Goal: Entertainment & Leisure: Consume media (video, audio)

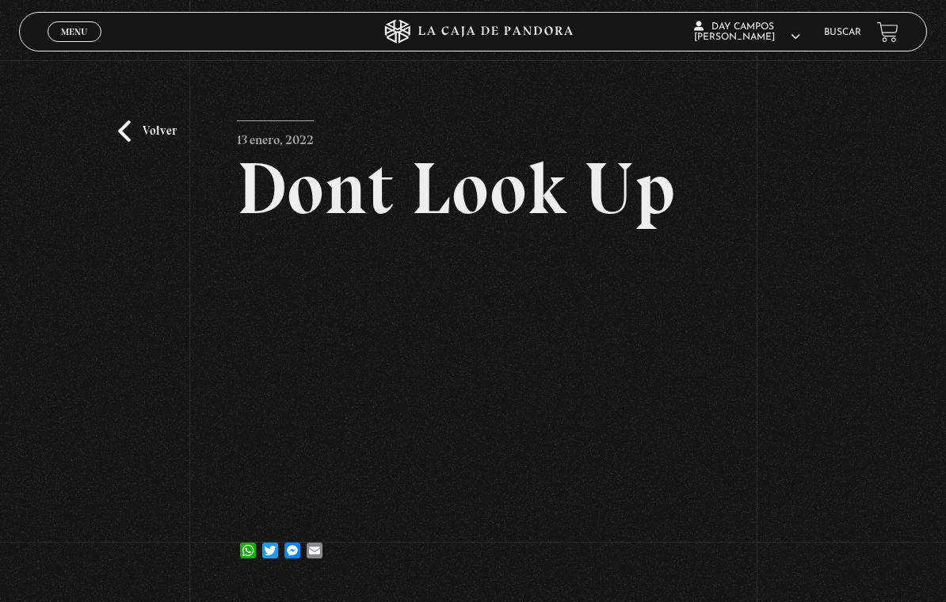
click at [136, 134] on link "Volver" at bounding box center [147, 130] width 59 height 21
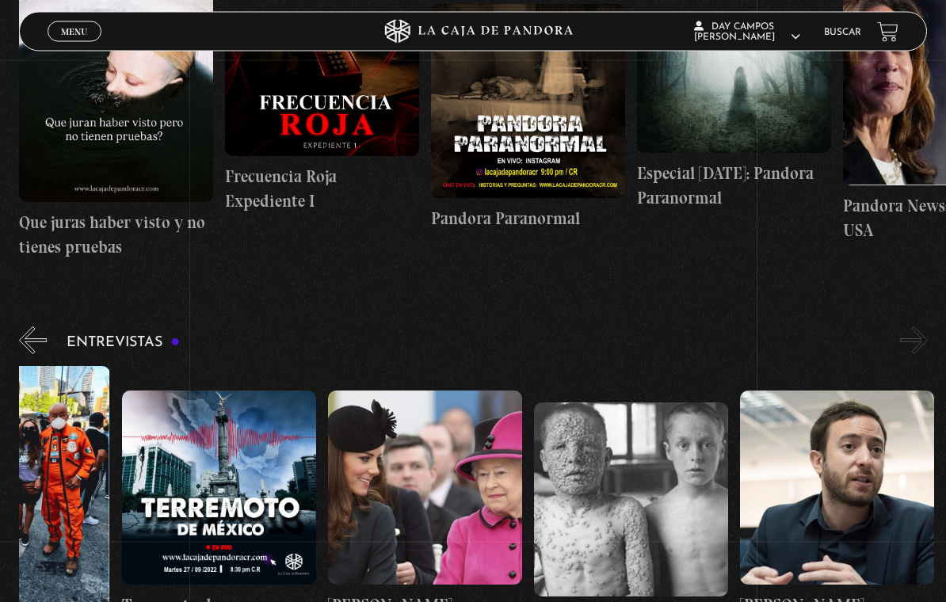
scroll to position [5054, 0]
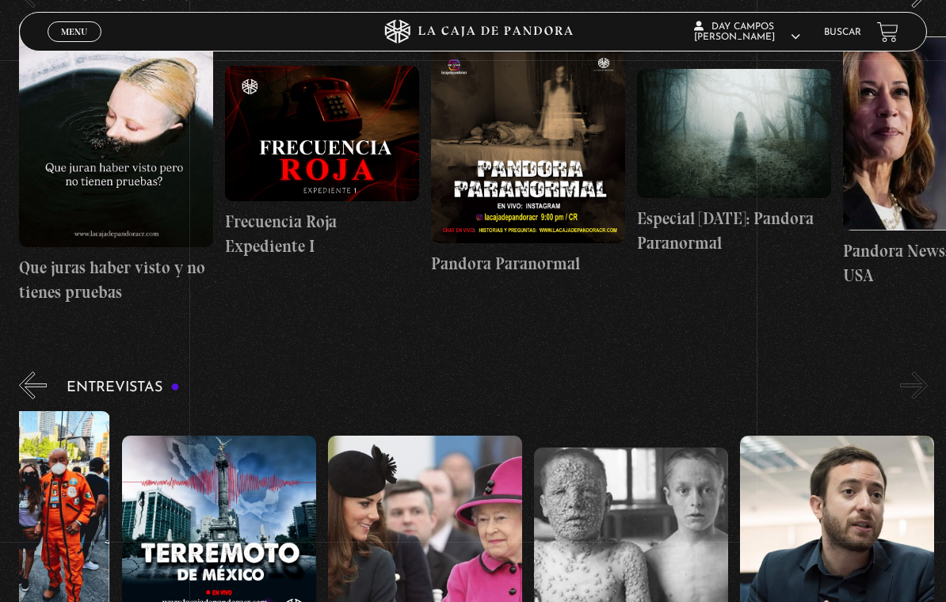
click at [50, 27] on link "Menu Cerrar" at bounding box center [75, 31] width 54 height 21
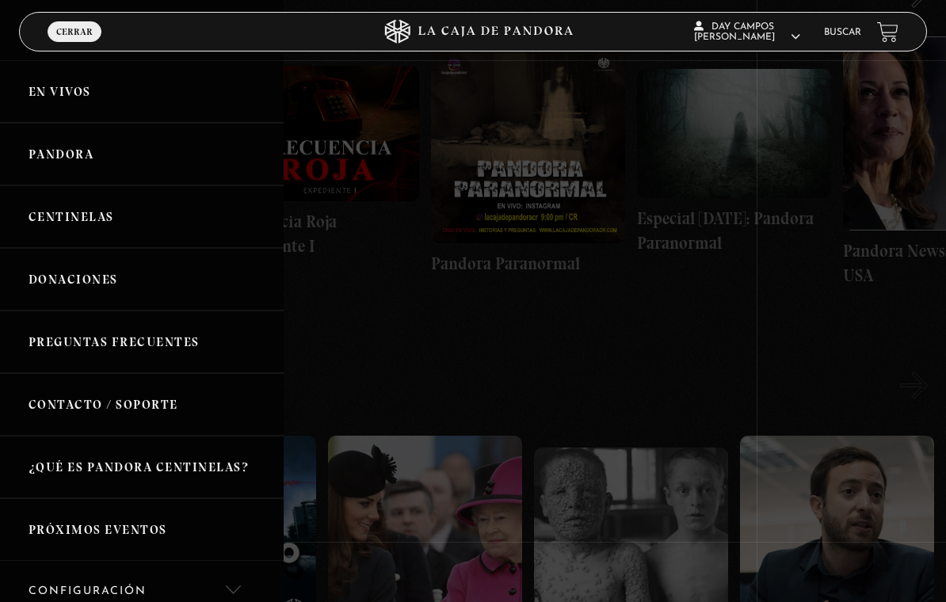
click at [29, 208] on link "Centinelas" at bounding box center [142, 216] width 284 height 63
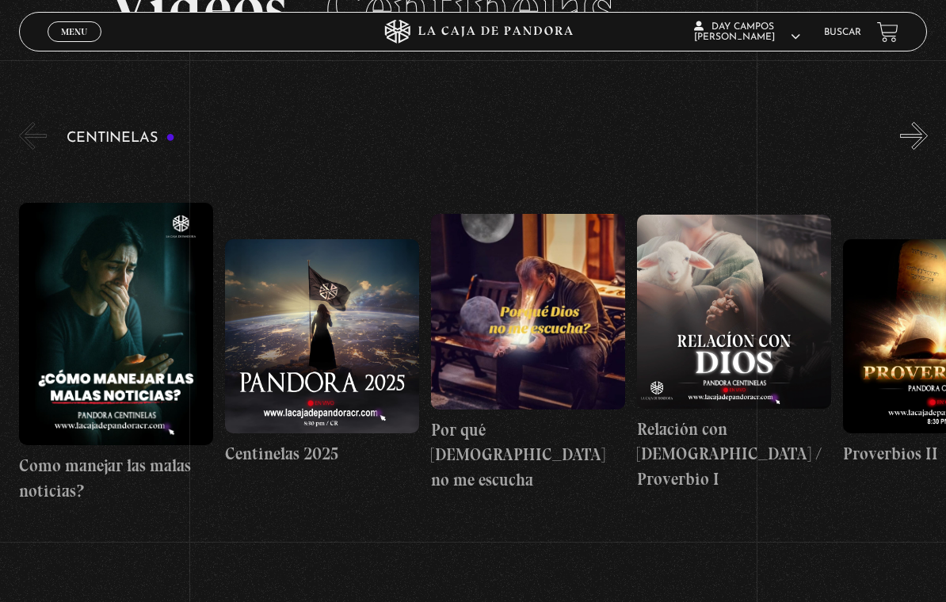
click at [520, 321] on figure at bounding box center [528, 312] width 194 height 196
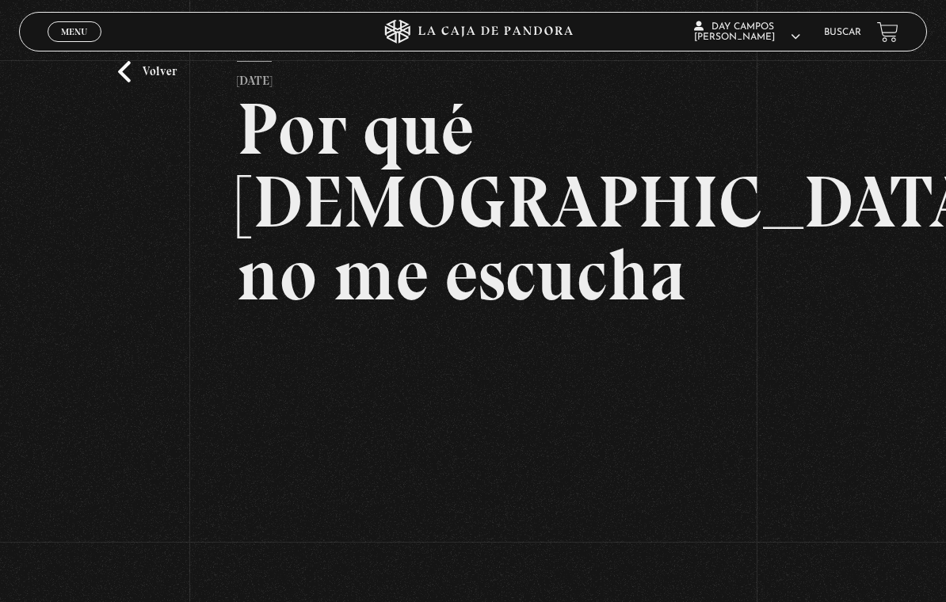
scroll to position [61, 0]
